Goal: Navigation & Orientation: Find specific page/section

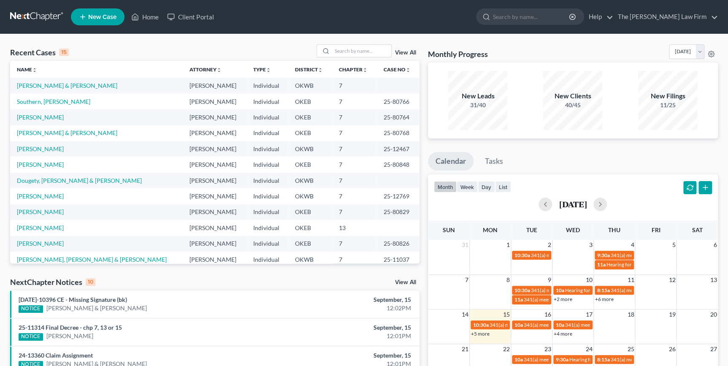
click at [409, 51] on link "View All" at bounding box center [405, 53] width 21 height 6
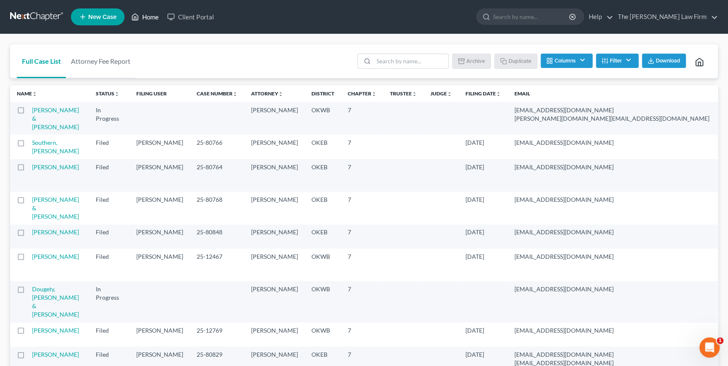
click at [156, 12] on link "Home" at bounding box center [145, 16] width 36 height 15
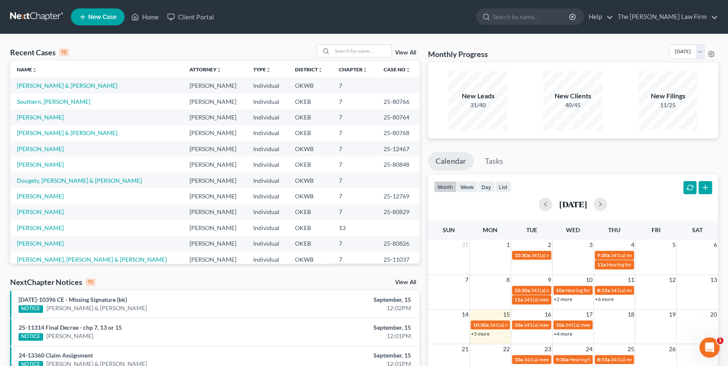
click at [483, 332] on link "+5 more" at bounding box center [480, 333] width 19 height 6
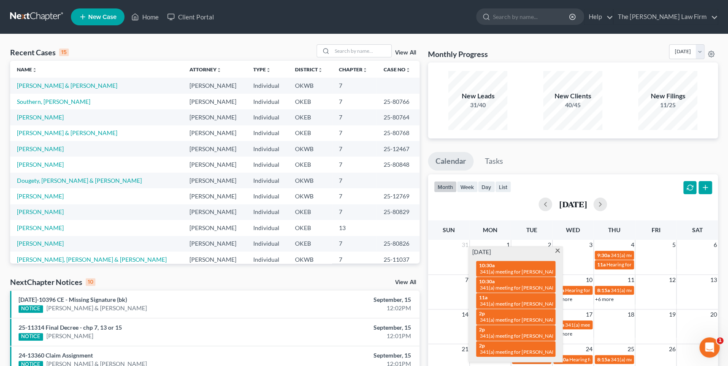
click at [285, 55] on div "Recent Cases 15 View All" at bounding box center [214, 52] width 409 height 16
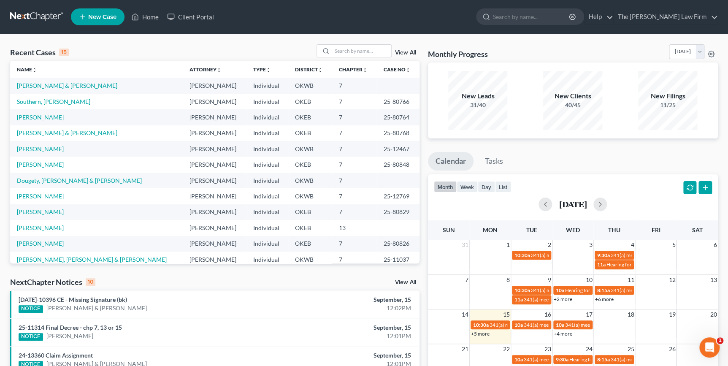
click at [566, 329] on div "+4 more" at bounding box center [572, 333] width 41 height 8
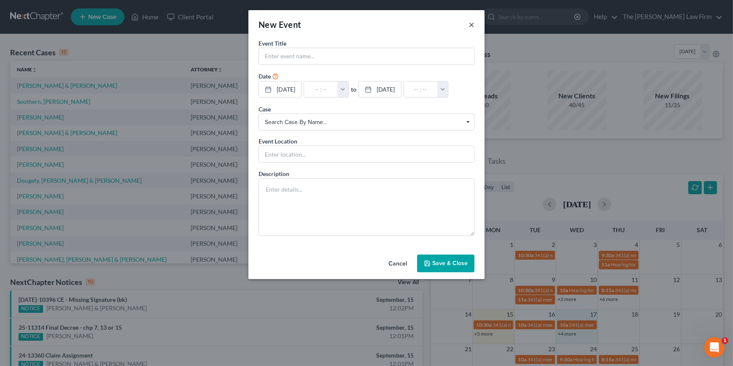
drag, startPoint x: 470, startPoint y: 22, endPoint x: 476, endPoint y: 23, distance: 6.1
click at [471, 22] on button "×" at bounding box center [472, 24] width 6 height 10
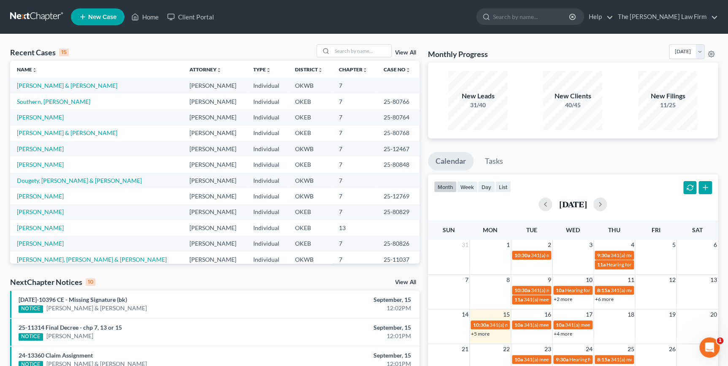
click at [561, 333] on link "+4 more" at bounding box center [562, 333] width 19 height 6
